Goal: Information Seeking & Learning: Compare options

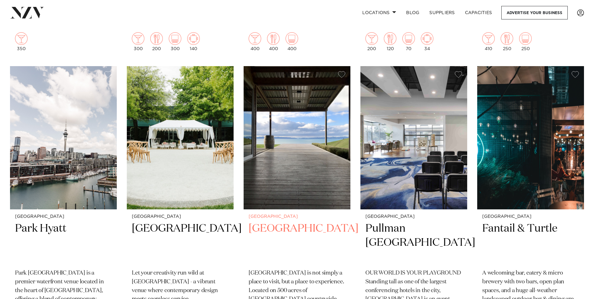
scroll to position [815, 0]
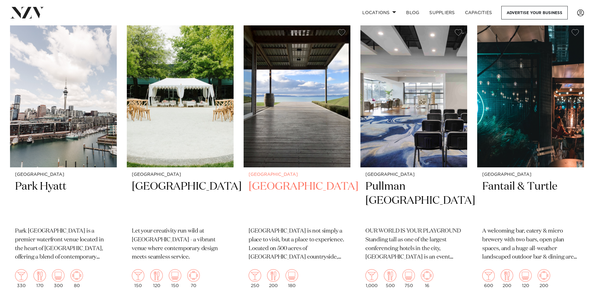
click at [272, 180] on h2 "Kauri Bay" at bounding box center [297, 201] width 97 height 42
click at [299, 79] on img at bounding box center [297, 95] width 107 height 143
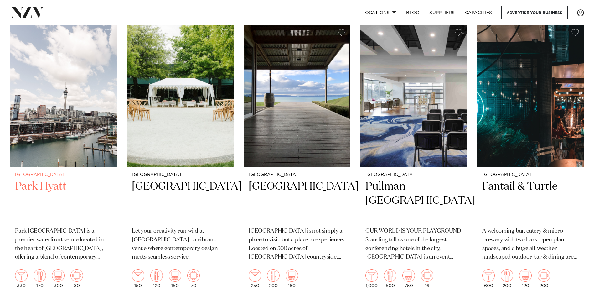
click at [41, 180] on h2 "Park Hyatt" at bounding box center [63, 201] width 97 height 42
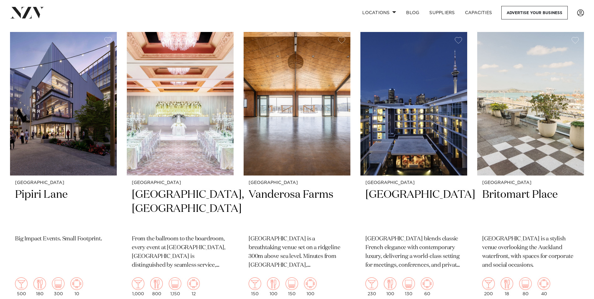
scroll to position [1097, 0]
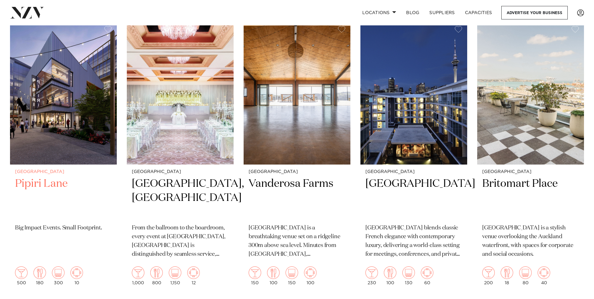
click at [44, 177] on h2 "Pipiri Lane" at bounding box center [63, 198] width 97 height 42
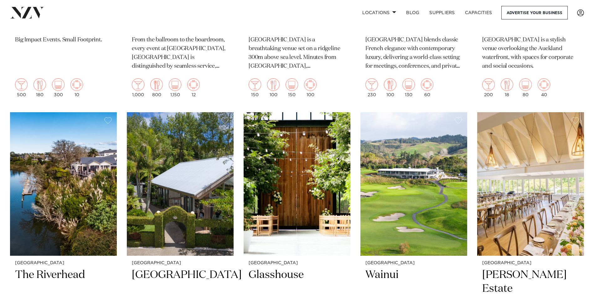
scroll to position [1347, 0]
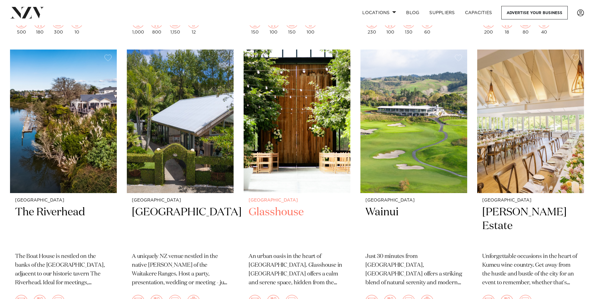
click at [277, 205] on h2 "Glasshouse" at bounding box center [297, 226] width 97 height 42
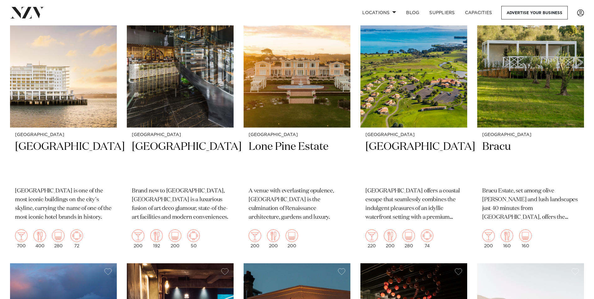
scroll to position [1974, 0]
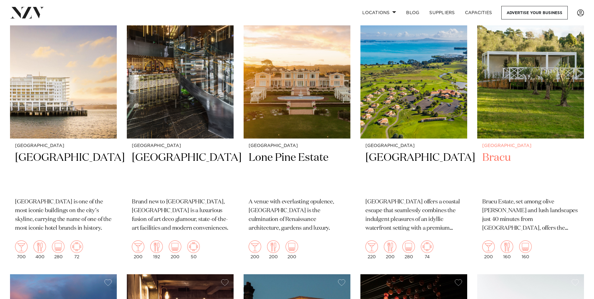
click at [505, 151] on h2 "Bracu" at bounding box center [531, 172] width 97 height 42
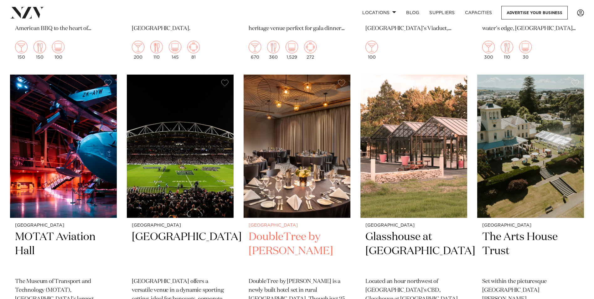
scroll to position [3353, 0]
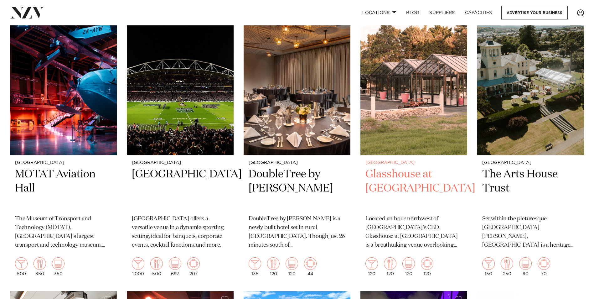
click at [441, 167] on h2 "Glasshouse at [GEOGRAPHIC_DATA]" at bounding box center [414, 188] width 97 height 42
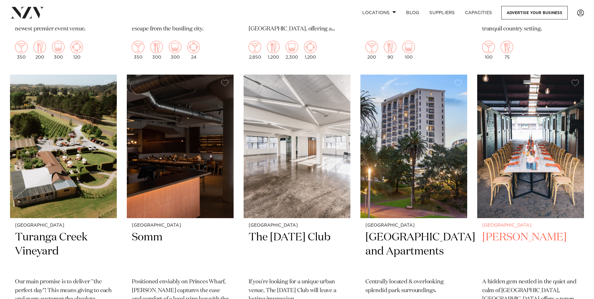
scroll to position [5578, 0]
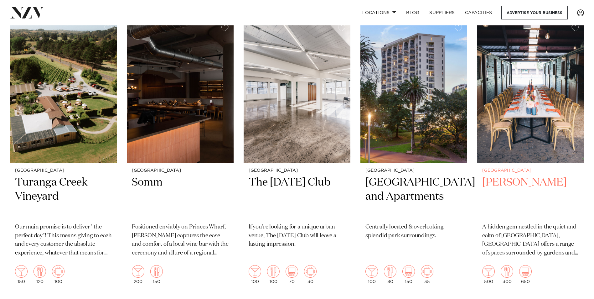
click at [532, 175] on h2 "Karaka Pavilion" at bounding box center [531, 196] width 97 height 42
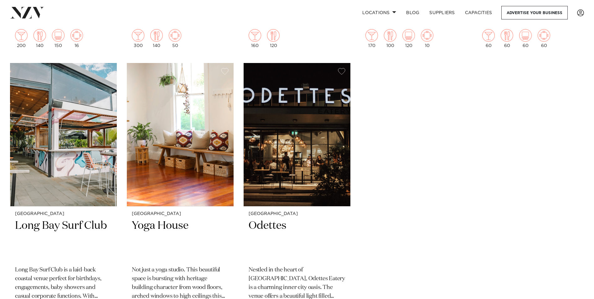
scroll to position [6988, 0]
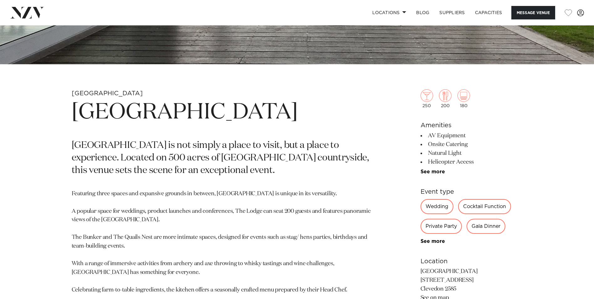
scroll to position [251, 0]
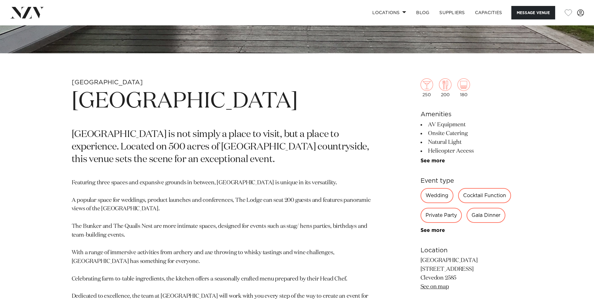
drag, startPoint x: 433, startPoint y: 95, endPoint x: 414, endPoint y: 86, distance: 20.5
click at [414, 86] on div "Auckland Kauri Bay Kauri Bay is not simply a place to visit, but a place to exp…" at bounding box center [297, 246] width 533 height 336
click at [324, 220] on p "Featuring three spaces and expansive grounds in between, Kauri Bay is unique in…" at bounding box center [224, 244] width 305 height 131
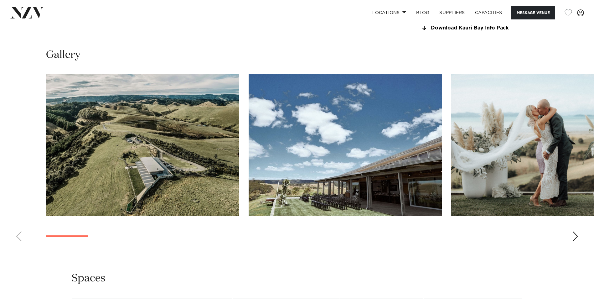
scroll to position [627, 0]
click at [573, 236] on div "Next slide" at bounding box center [576, 236] width 6 height 10
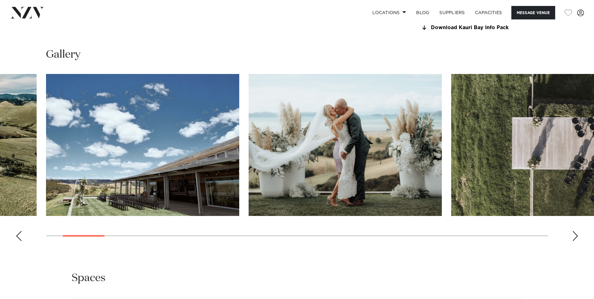
click at [575, 236] on div "Next slide" at bounding box center [576, 236] width 6 height 10
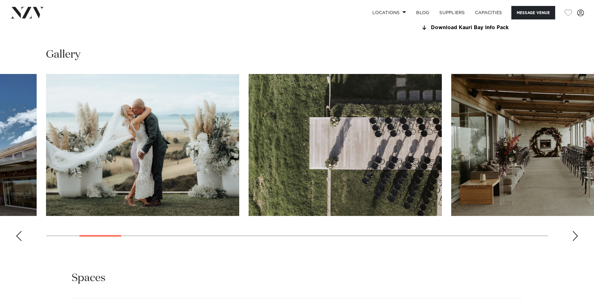
click at [20, 236] on div "Previous slide" at bounding box center [19, 236] width 6 height 10
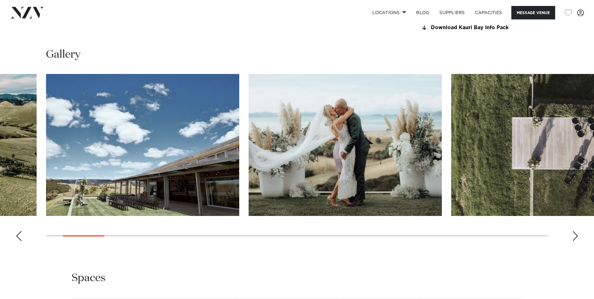
click at [20, 236] on div "Previous slide" at bounding box center [19, 236] width 6 height 10
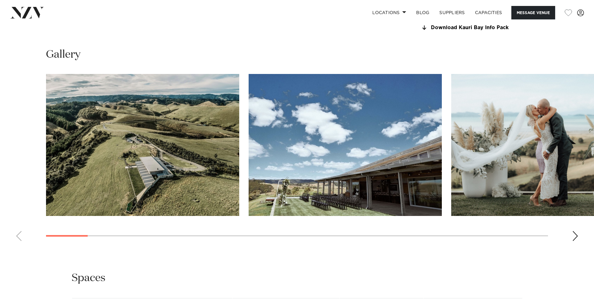
click at [20, 236] on swiper-container at bounding box center [297, 160] width 594 height 172
click at [574, 238] on div "Next slide" at bounding box center [576, 236] width 6 height 10
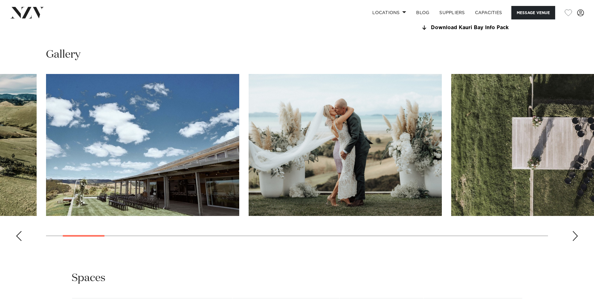
click at [574, 238] on div "Next slide" at bounding box center [576, 236] width 6 height 10
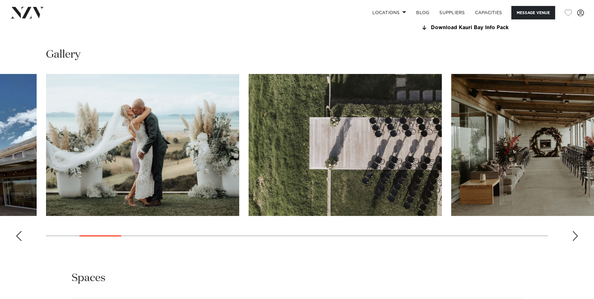
click at [574, 238] on div "Next slide" at bounding box center [576, 236] width 6 height 10
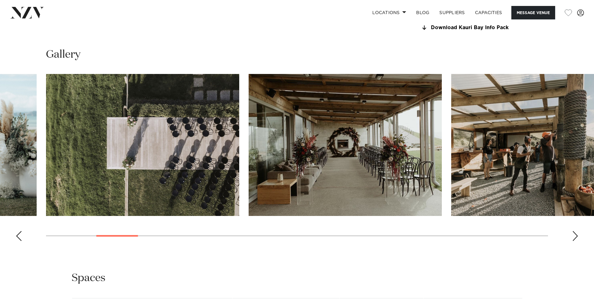
click at [574, 237] on div "Next slide" at bounding box center [576, 236] width 6 height 10
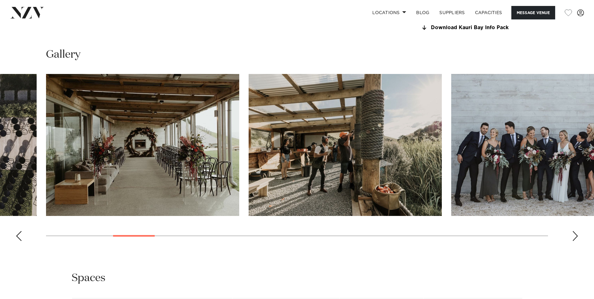
click at [574, 237] on div "Next slide" at bounding box center [576, 236] width 6 height 10
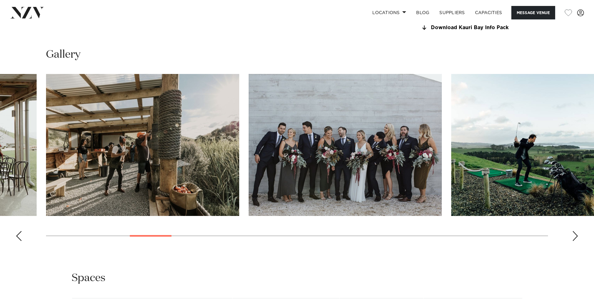
click at [575, 235] on div "Next slide" at bounding box center [576, 236] width 6 height 10
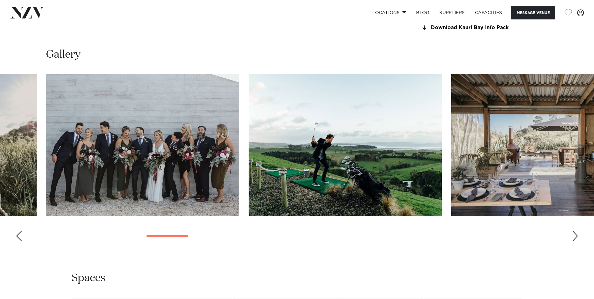
click at [21, 244] on swiper-container at bounding box center [297, 160] width 594 height 172
click at [15, 236] on swiper-container at bounding box center [297, 160] width 594 height 172
click at [18, 236] on div "Previous slide" at bounding box center [19, 236] width 6 height 10
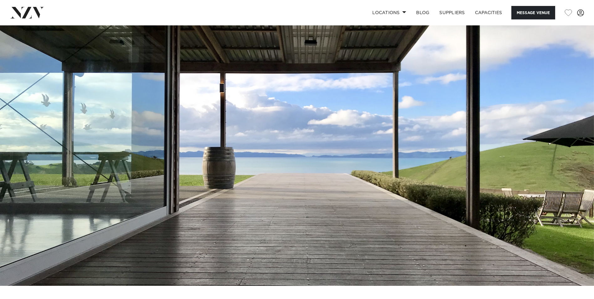
scroll to position [0, 0]
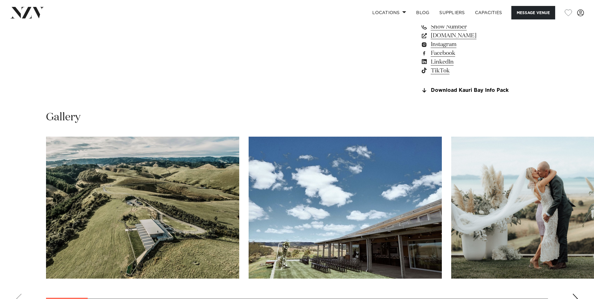
scroll to position [658, 0]
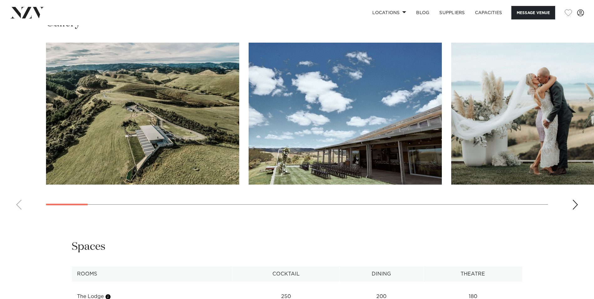
click at [573, 202] on div "Next slide" at bounding box center [576, 205] width 6 height 10
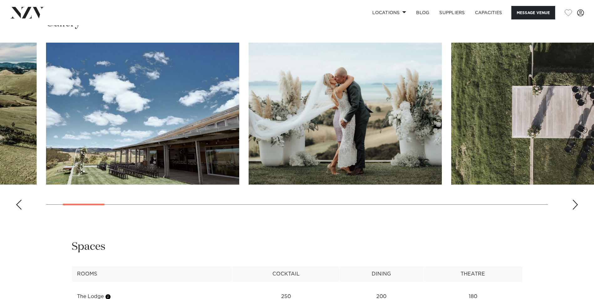
click at [574, 202] on div "Next slide" at bounding box center [576, 205] width 6 height 10
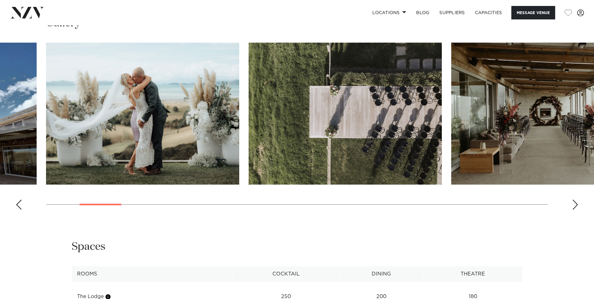
click at [576, 208] on div "Next slide" at bounding box center [576, 205] width 6 height 10
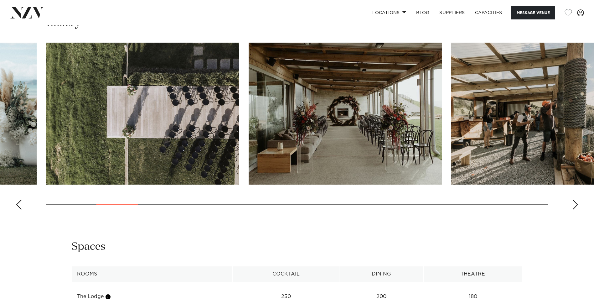
click at [576, 208] on div "Next slide" at bounding box center [576, 205] width 6 height 10
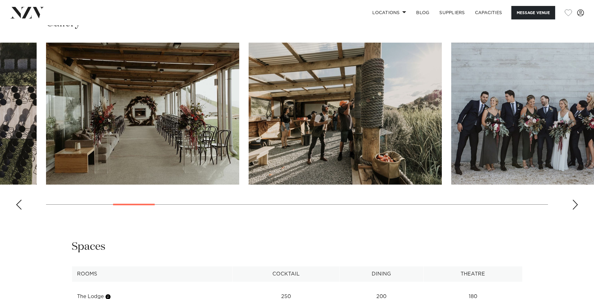
click at [576, 208] on div "Next slide" at bounding box center [576, 205] width 6 height 10
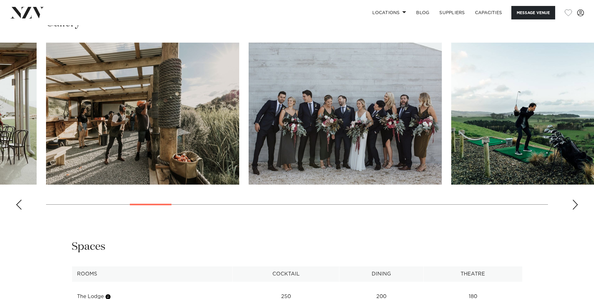
click at [579, 206] on swiper-container at bounding box center [297, 129] width 594 height 172
click at [576, 205] on div "Next slide" at bounding box center [576, 205] width 6 height 10
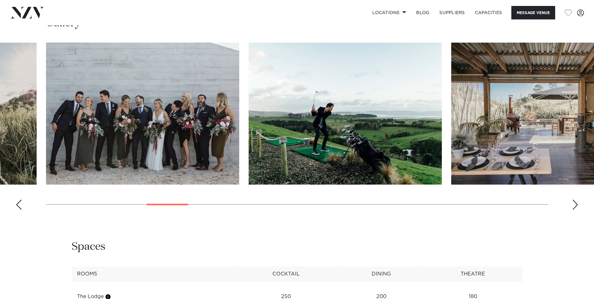
click at [579, 204] on swiper-container at bounding box center [297, 129] width 594 height 172
click at [576, 205] on div "Next slide" at bounding box center [576, 205] width 6 height 10
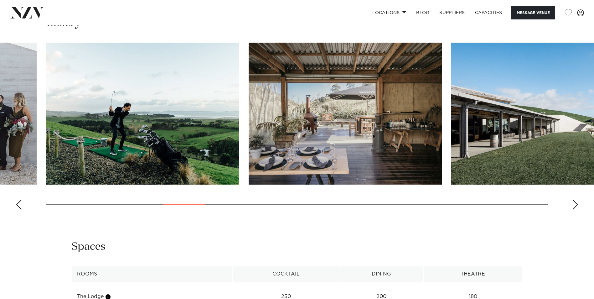
click at [576, 205] on div "Next slide" at bounding box center [576, 205] width 6 height 10
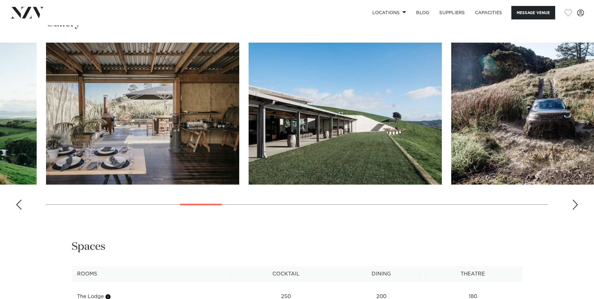
click at [576, 205] on div "Next slide" at bounding box center [576, 205] width 6 height 10
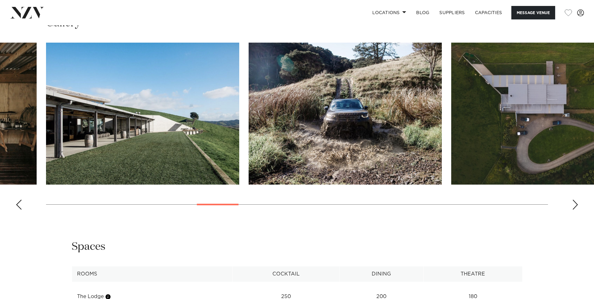
click at [576, 205] on div "Next slide" at bounding box center [576, 205] width 6 height 10
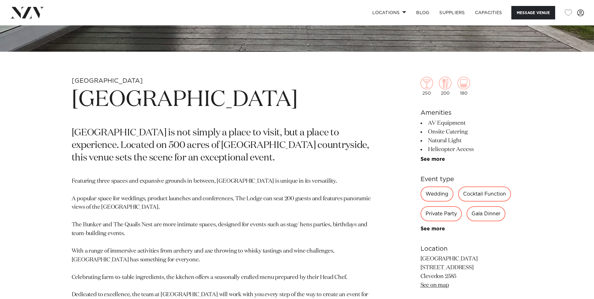
scroll to position [313, 0]
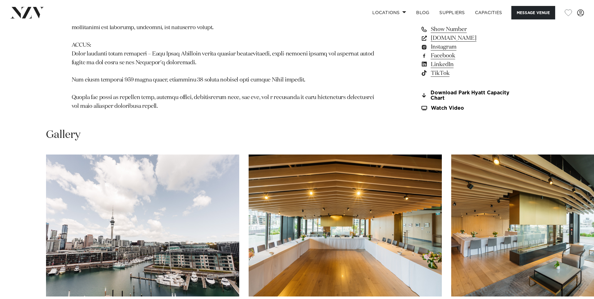
scroll to position [689, 0]
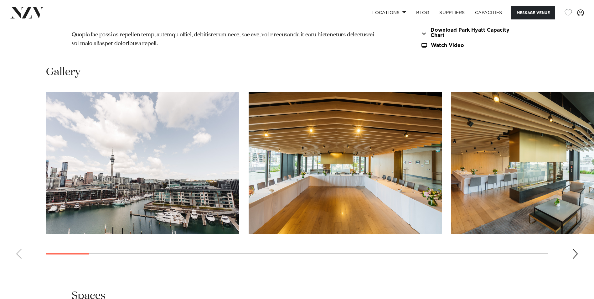
click at [572, 232] on swiper-container at bounding box center [297, 178] width 594 height 172
click at [574, 249] on div "Next slide" at bounding box center [576, 254] width 6 height 10
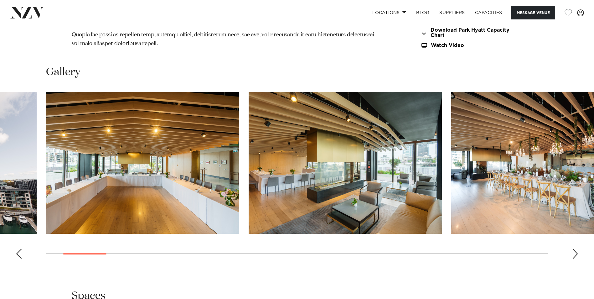
click at [574, 249] on div "Next slide" at bounding box center [576, 254] width 6 height 10
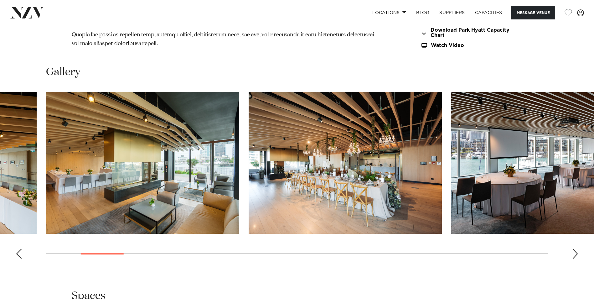
click at [574, 249] on div "Next slide" at bounding box center [576, 254] width 6 height 10
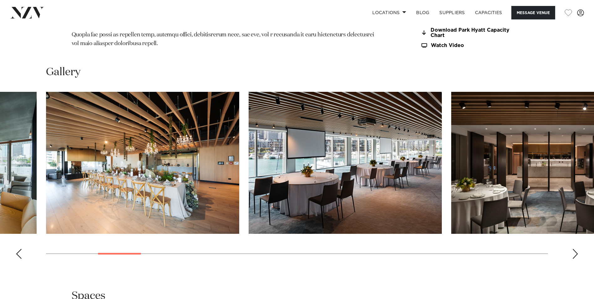
click at [574, 249] on div "Next slide" at bounding box center [576, 254] width 6 height 10
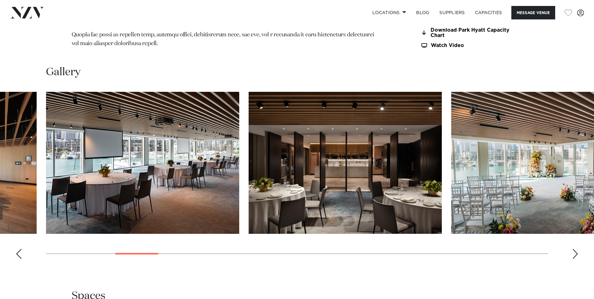
click at [574, 249] on div "Next slide" at bounding box center [576, 254] width 6 height 10
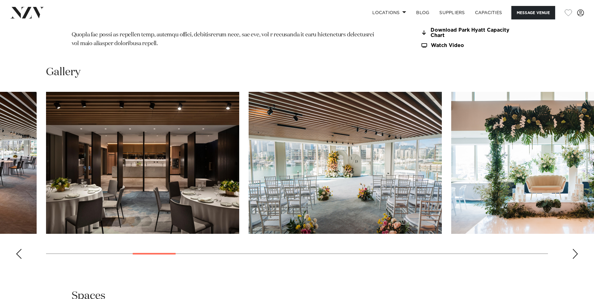
click at [574, 249] on div "Next slide" at bounding box center [576, 254] width 6 height 10
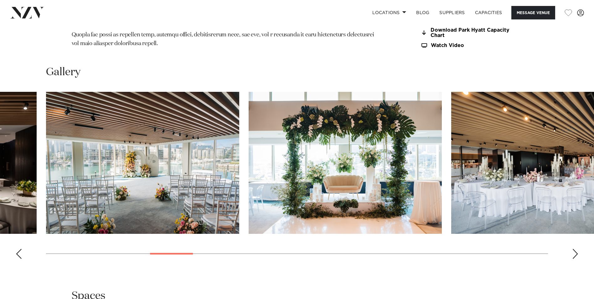
click at [574, 249] on div "Next slide" at bounding box center [576, 254] width 6 height 10
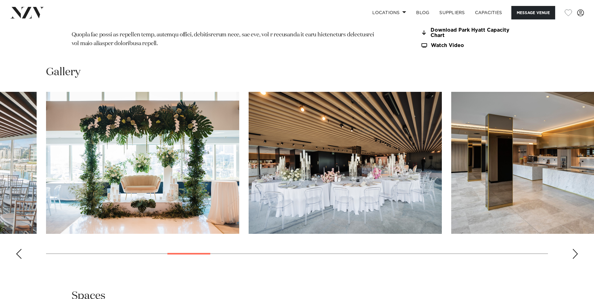
click at [574, 249] on div "Next slide" at bounding box center [576, 254] width 6 height 10
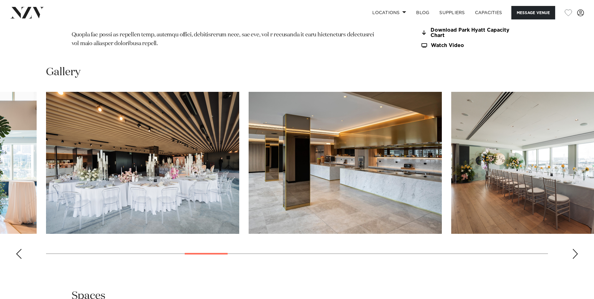
click at [574, 249] on div "Next slide" at bounding box center [576, 254] width 6 height 10
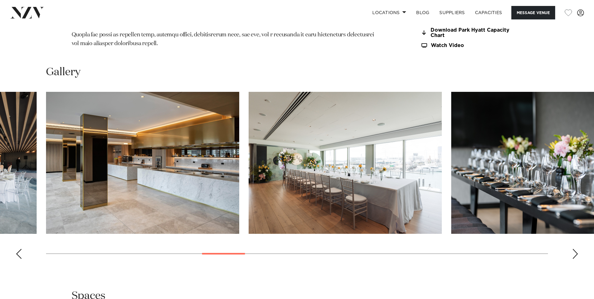
click at [574, 249] on div "Next slide" at bounding box center [576, 254] width 6 height 10
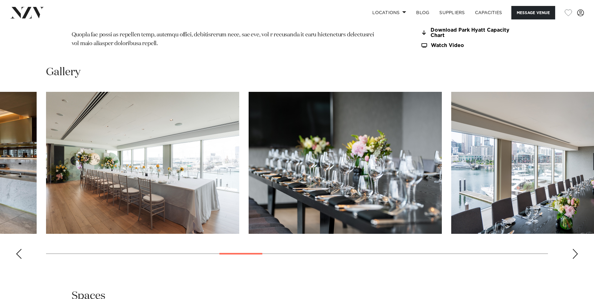
click at [574, 249] on div "Next slide" at bounding box center [576, 254] width 6 height 10
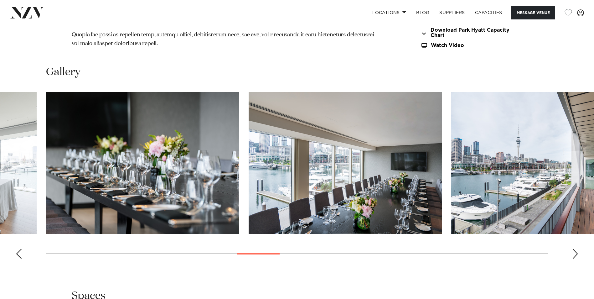
click at [570, 231] on swiper-container at bounding box center [297, 178] width 594 height 172
click at [577, 249] on div "Next slide" at bounding box center [576, 254] width 6 height 10
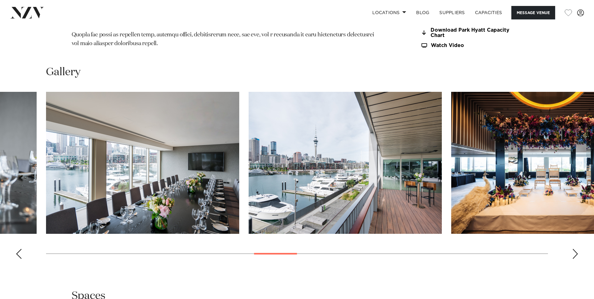
click at [577, 249] on div "Next slide" at bounding box center [576, 254] width 6 height 10
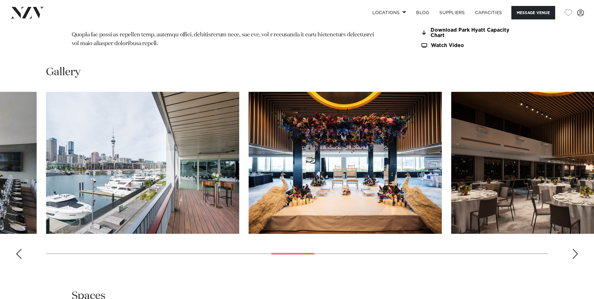
click at [578, 249] on div "Next slide" at bounding box center [576, 254] width 6 height 10
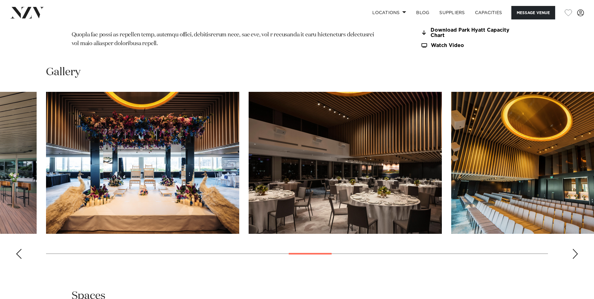
click at [578, 249] on div "Next slide" at bounding box center [576, 254] width 6 height 10
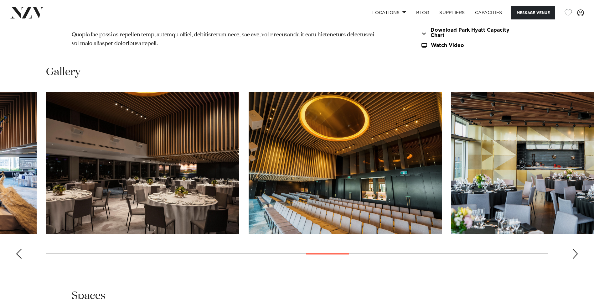
click at [575, 249] on div "Next slide" at bounding box center [576, 254] width 6 height 10
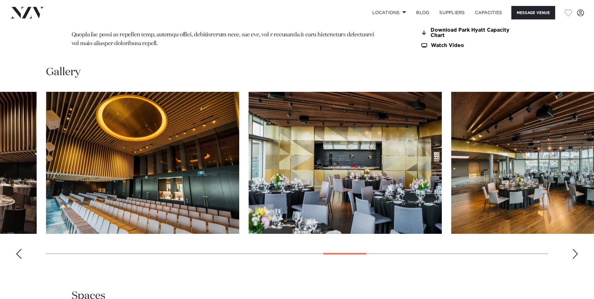
click at [575, 249] on div "Next slide" at bounding box center [576, 254] width 6 height 10
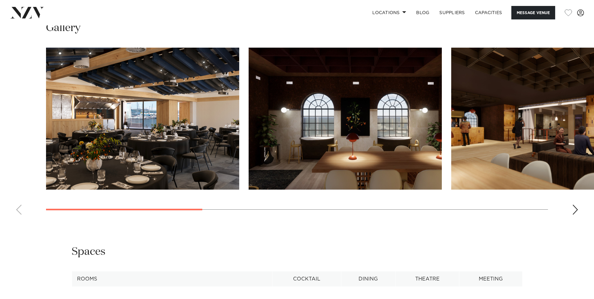
scroll to position [627, 0]
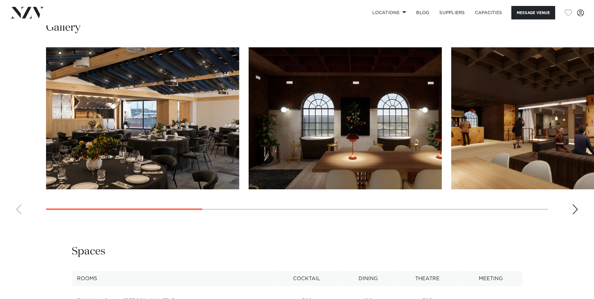
click at [573, 208] on div "Next slide" at bounding box center [576, 209] width 6 height 10
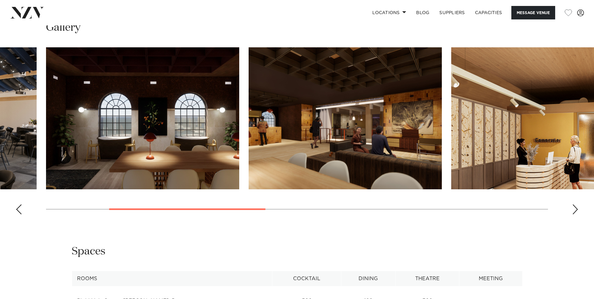
click at [573, 208] on div "Next slide" at bounding box center [576, 209] width 6 height 10
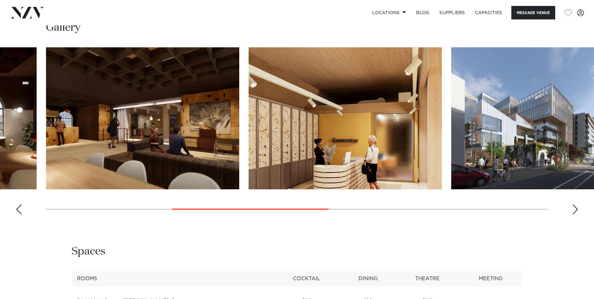
click at [573, 208] on div "Next slide" at bounding box center [576, 209] width 6 height 10
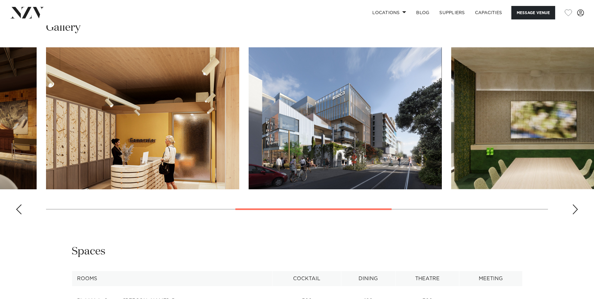
click at [573, 208] on div "Next slide" at bounding box center [576, 209] width 6 height 10
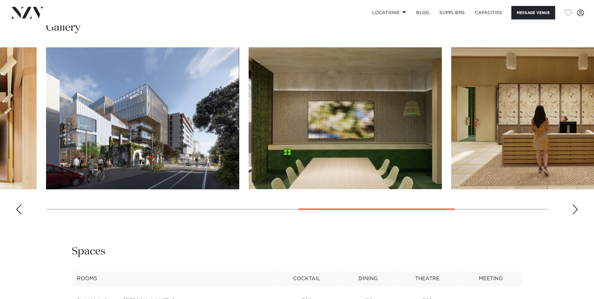
click at [573, 208] on div "Next slide" at bounding box center [576, 209] width 6 height 10
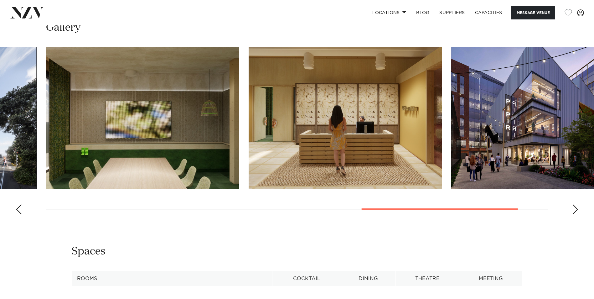
click at [573, 208] on div "Next slide" at bounding box center [576, 209] width 6 height 10
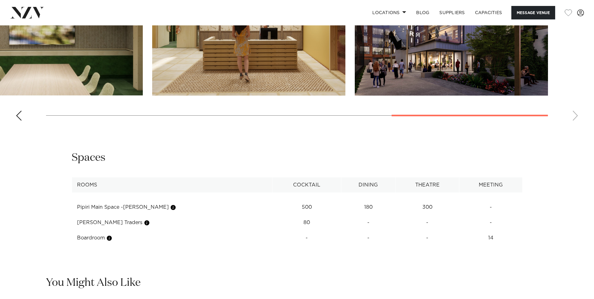
scroll to position [721, 0]
click at [290, 206] on td "500" at bounding box center [307, 206] width 69 height 15
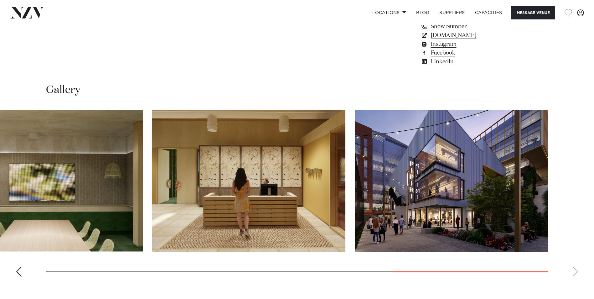
scroll to position [564, 0]
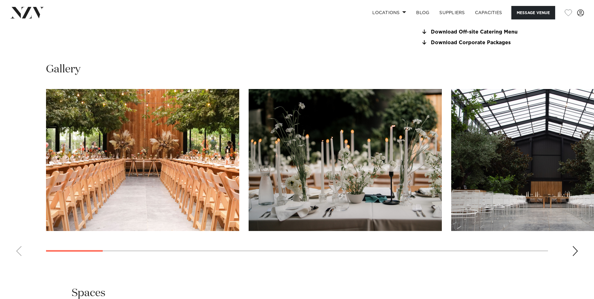
scroll to position [627, 0]
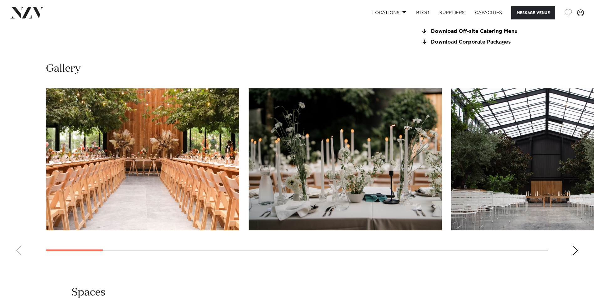
click at [575, 250] on div "Next slide" at bounding box center [576, 250] width 6 height 10
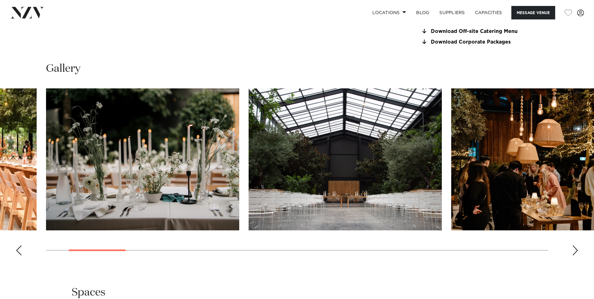
click at [575, 250] on div "Next slide" at bounding box center [576, 250] width 6 height 10
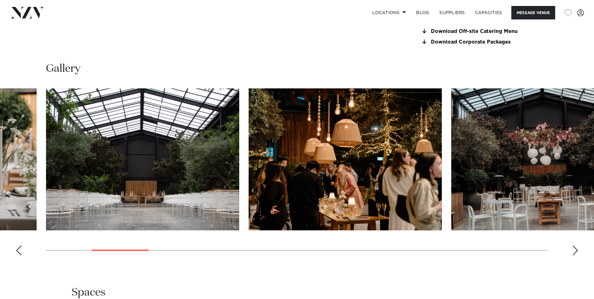
click at [575, 250] on div "Next slide" at bounding box center [576, 250] width 6 height 10
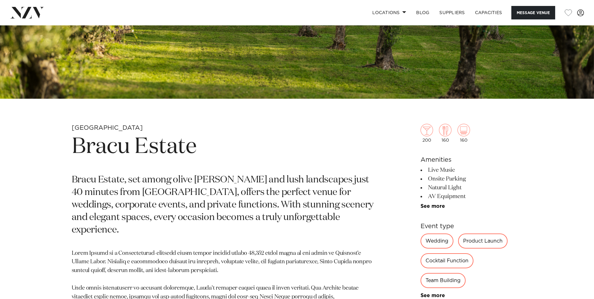
scroll to position [94, 0]
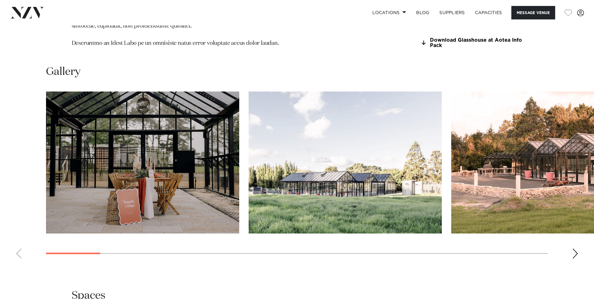
scroll to position [627, 0]
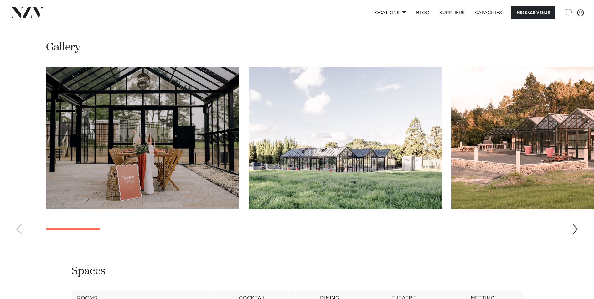
click at [576, 224] on div "Next slide" at bounding box center [576, 229] width 6 height 10
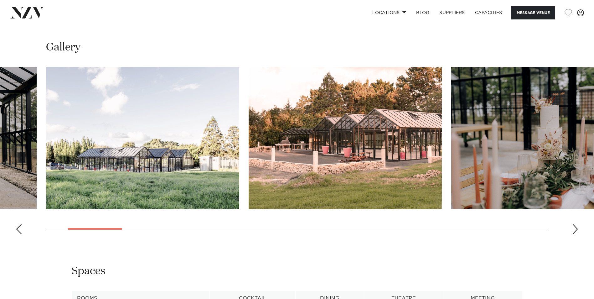
click at [576, 224] on div "Next slide" at bounding box center [576, 229] width 6 height 10
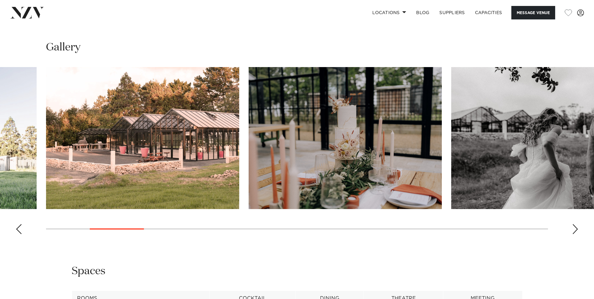
click at [576, 224] on div "Next slide" at bounding box center [576, 229] width 6 height 10
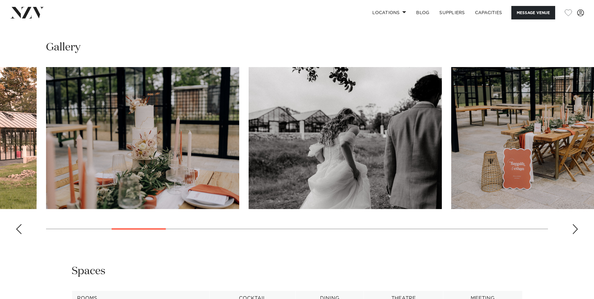
click at [576, 224] on div "Next slide" at bounding box center [576, 229] width 6 height 10
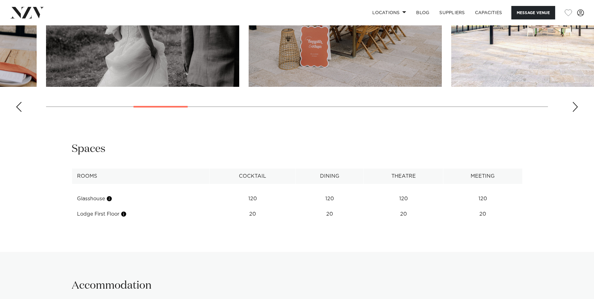
scroll to position [752, 0]
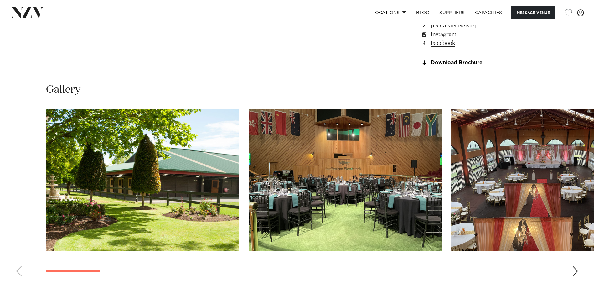
scroll to position [595, 0]
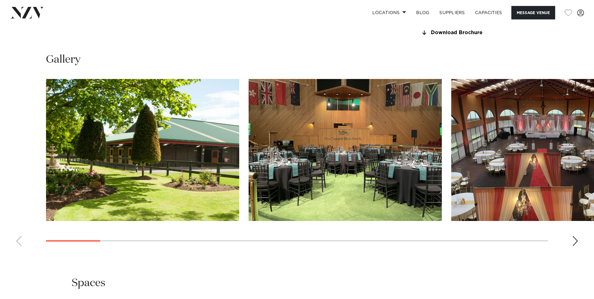
click at [568, 239] on swiper-container at bounding box center [297, 165] width 594 height 172
click at [571, 239] on swiper-container at bounding box center [297, 165] width 594 height 172
click at [574, 241] on div "Next slide" at bounding box center [576, 241] width 6 height 10
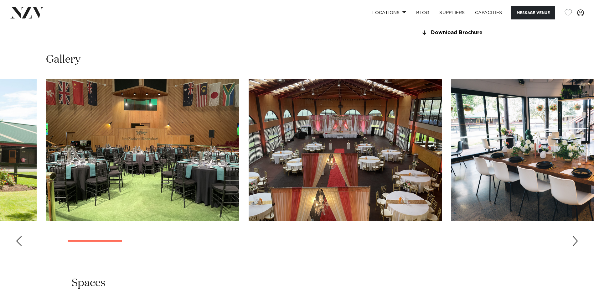
click at [574, 241] on div "Next slide" at bounding box center [576, 241] width 6 height 10
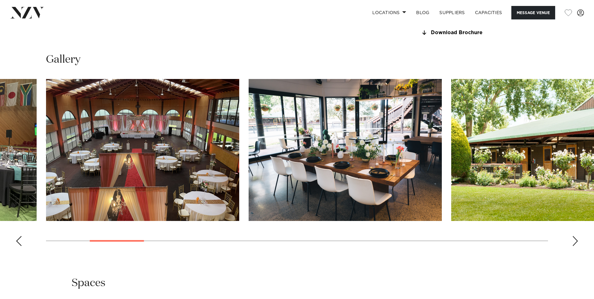
click at [574, 241] on div "Next slide" at bounding box center [576, 241] width 6 height 10
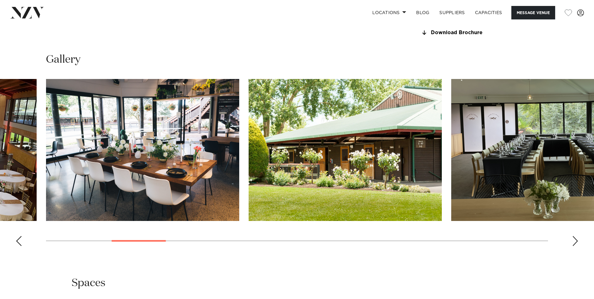
click at [574, 241] on div "Next slide" at bounding box center [576, 241] width 6 height 10
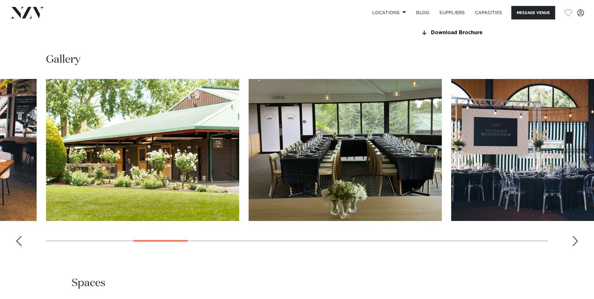
click at [574, 241] on div "Next slide" at bounding box center [576, 241] width 6 height 10
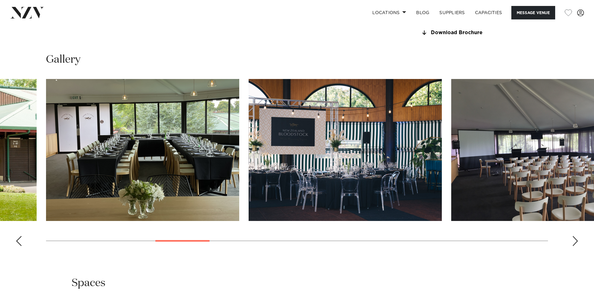
click at [574, 241] on div "Next slide" at bounding box center [576, 241] width 6 height 10
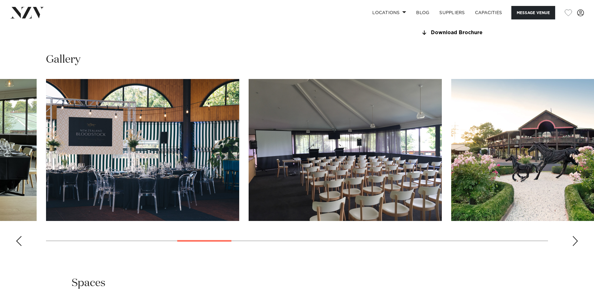
click at [574, 241] on div "Next slide" at bounding box center [576, 241] width 6 height 10
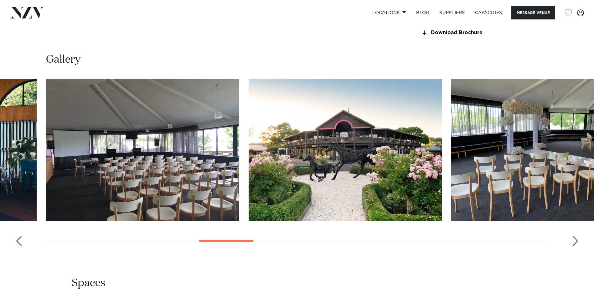
click at [574, 241] on div "Next slide" at bounding box center [576, 241] width 6 height 10
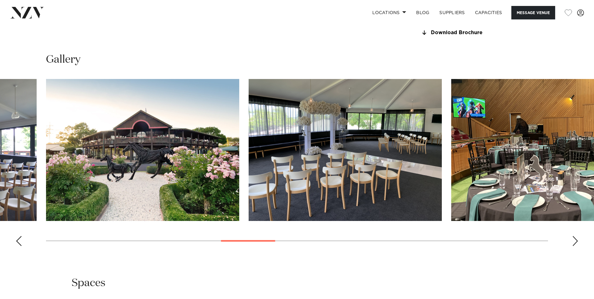
click at [574, 241] on div "Next slide" at bounding box center [576, 241] width 6 height 10
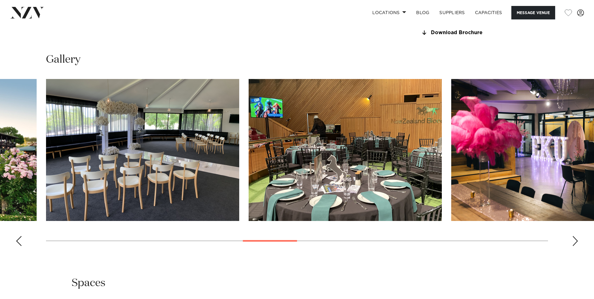
click at [574, 241] on div "Next slide" at bounding box center [576, 241] width 6 height 10
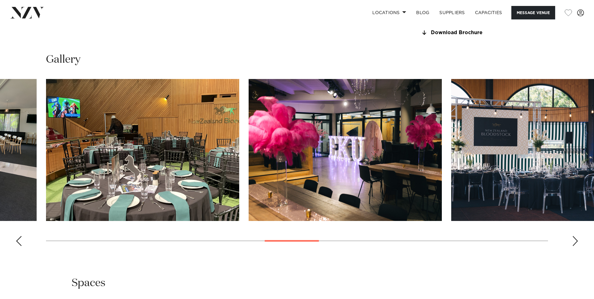
click at [574, 241] on div "Next slide" at bounding box center [576, 241] width 6 height 10
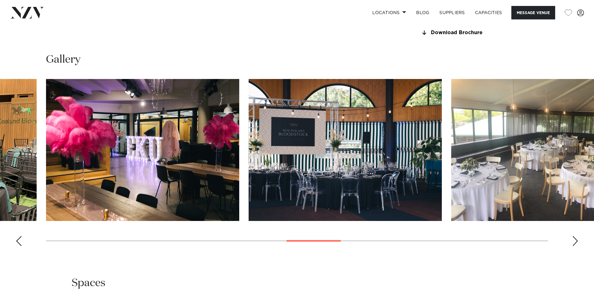
click at [574, 241] on div "Next slide" at bounding box center [576, 241] width 6 height 10
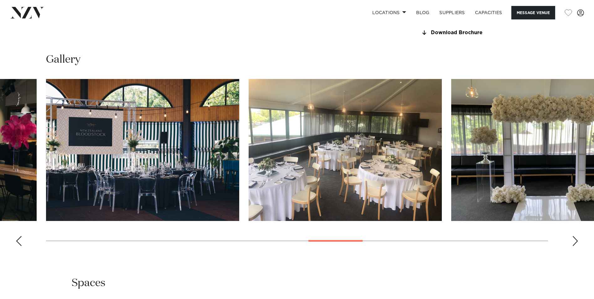
click at [574, 241] on div "Next slide" at bounding box center [576, 241] width 6 height 10
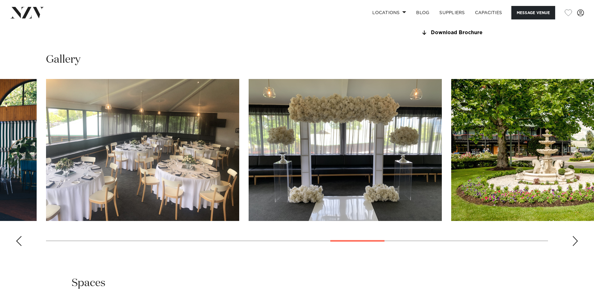
click at [574, 241] on div "Next slide" at bounding box center [576, 241] width 6 height 10
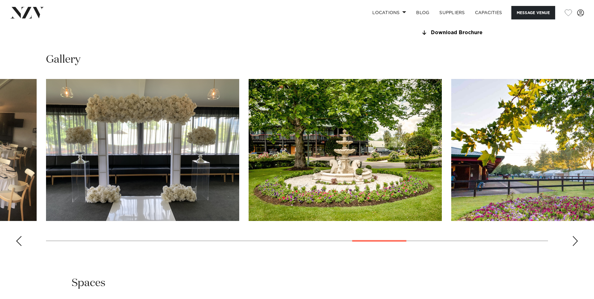
click at [574, 241] on div "Next slide" at bounding box center [576, 241] width 6 height 10
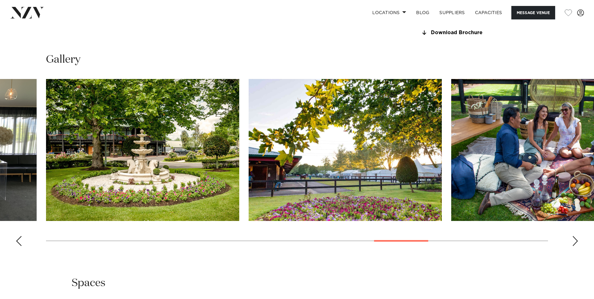
click at [574, 241] on div "Next slide" at bounding box center [576, 241] width 6 height 10
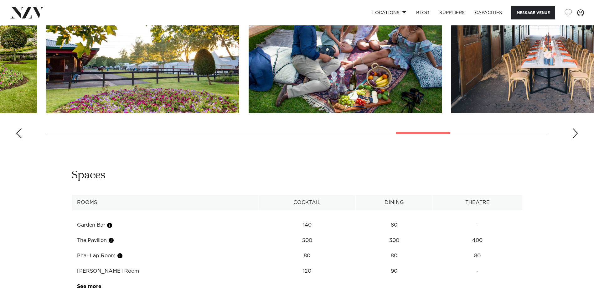
scroll to position [783, 0]
